Goal: Task Accomplishment & Management: Check status

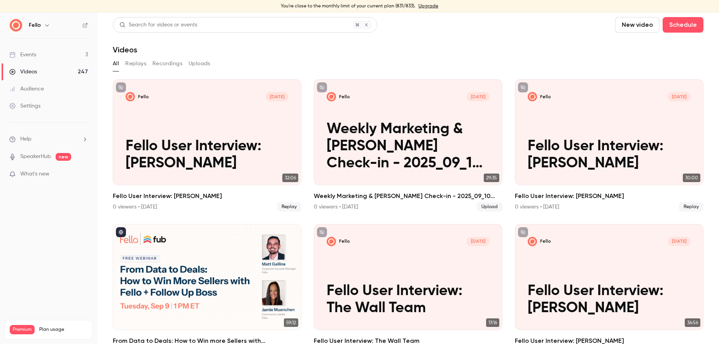
click at [76, 51] on link "Events 3" at bounding box center [48, 54] width 97 height 17
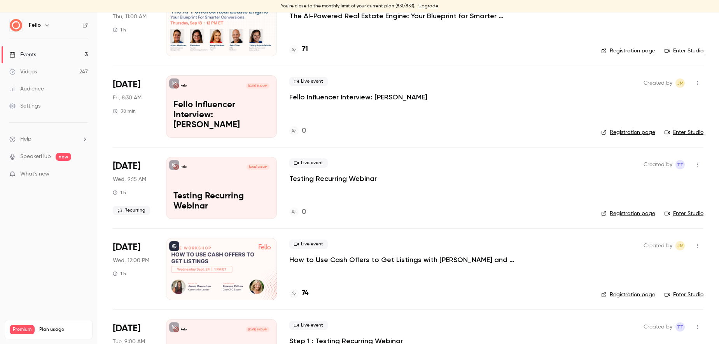
scroll to position [122, 0]
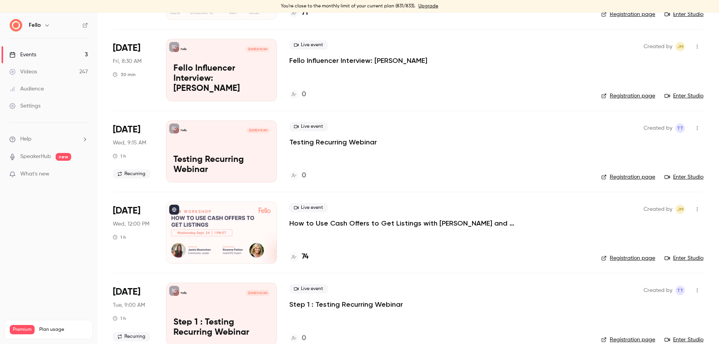
click at [345, 224] on p "How to Use Cash Offers to Get Listings with [PERSON_NAME] and Cash CPO" at bounding box center [405, 223] width 233 height 9
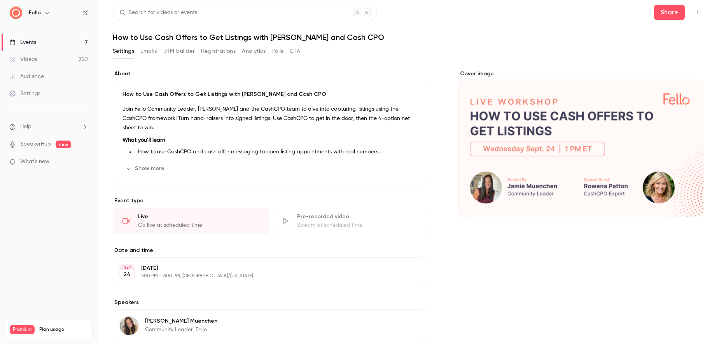
click at [222, 52] on button "Registrations" at bounding box center [218, 51] width 35 height 12
